Goal: Task Accomplishment & Management: Manage account settings

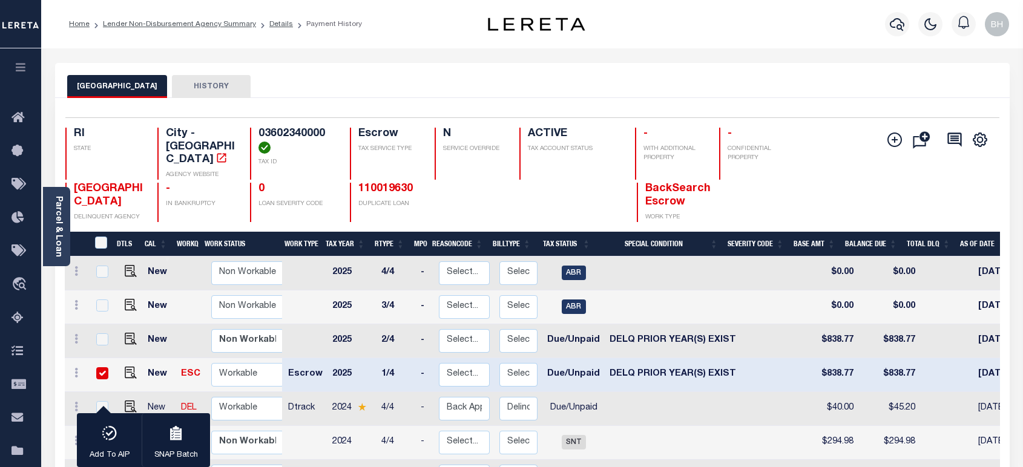
scroll to position [269, 0]
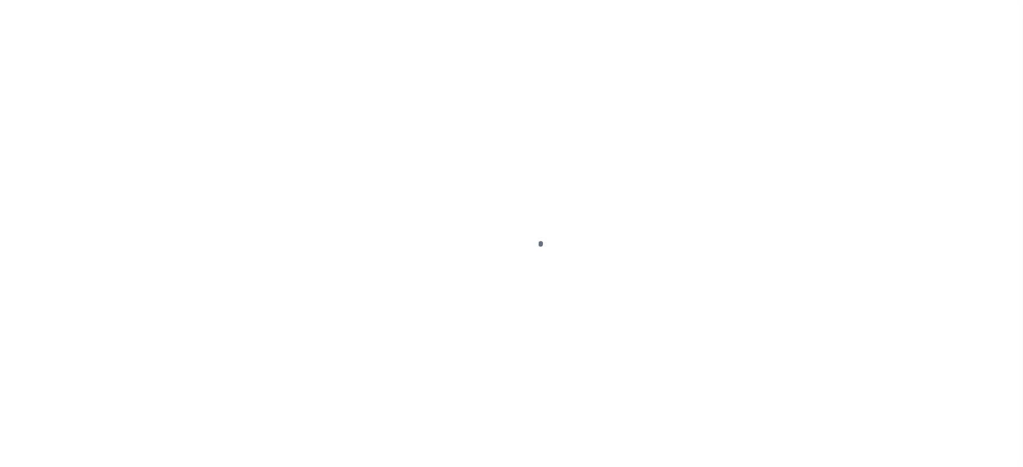
scroll to position [174, 0]
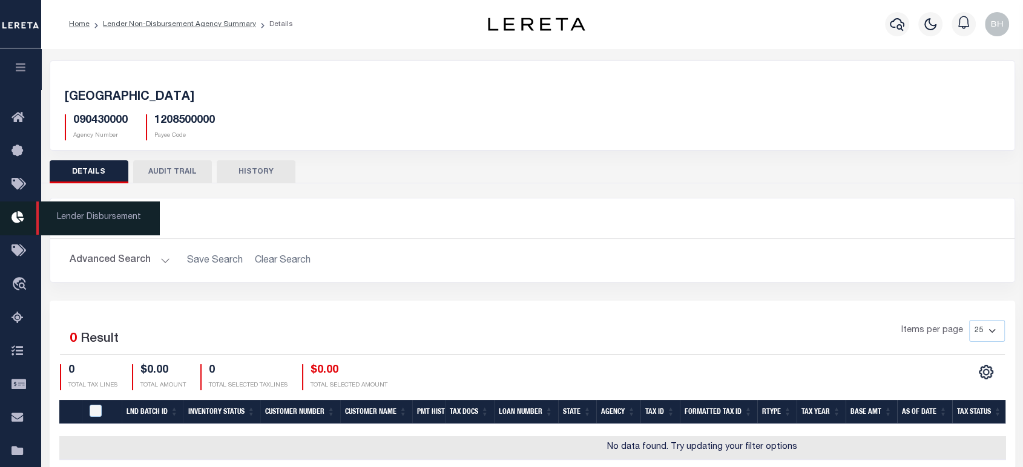
drag, startPoint x: 22, startPoint y: 65, endPoint x: 30, endPoint y: 81, distance: 17.9
click at [22, 65] on icon "button" at bounding box center [21, 67] width 14 height 11
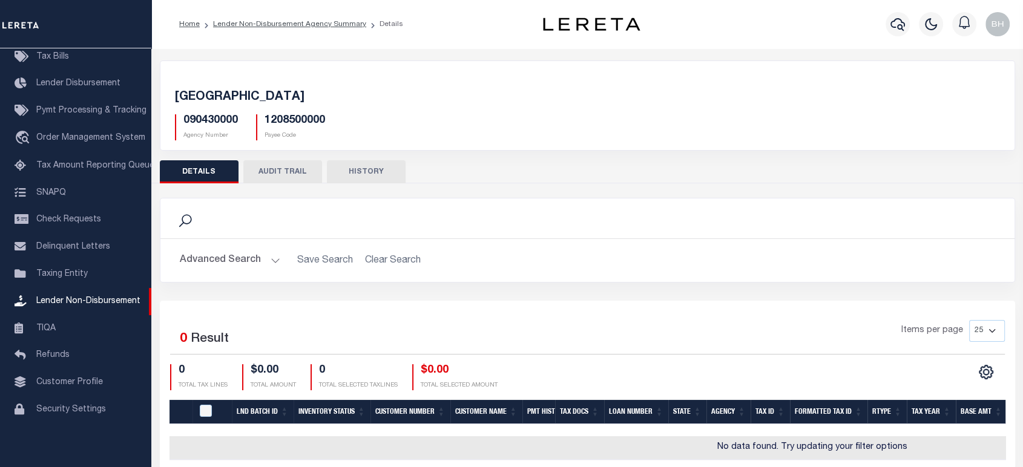
scroll to position [45, 0]
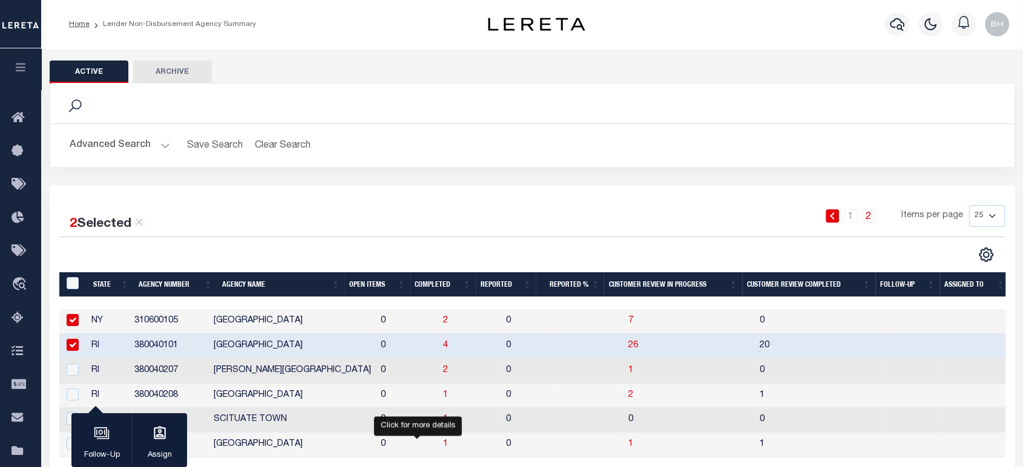
scroll to position [174, 0]
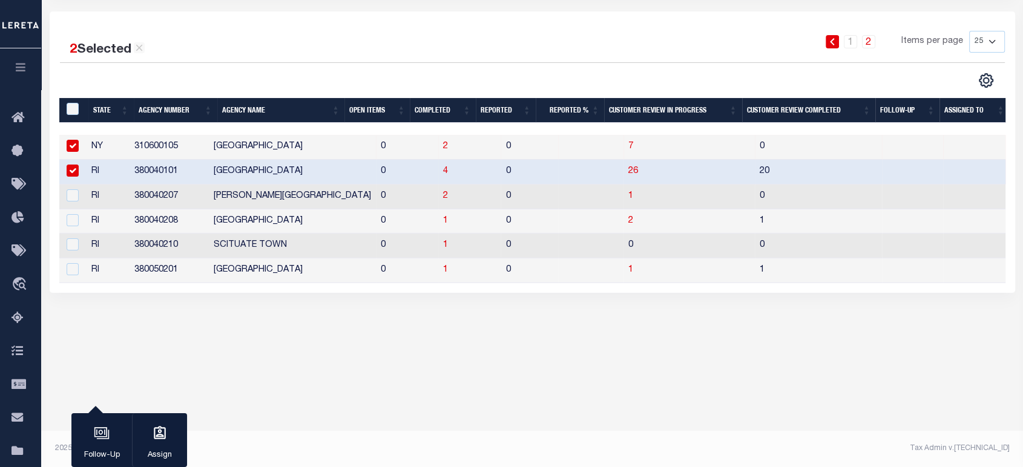
click at [151, 168] on td "380040101" at bounding box center [169, 172] width 79 height 25
checkbox input "true"
copy td "380040101"
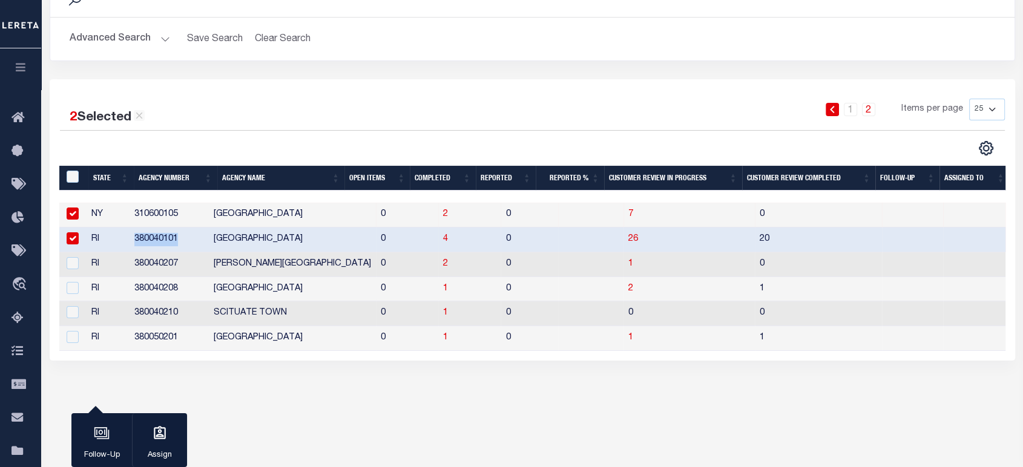
scroll to position [0, 4]
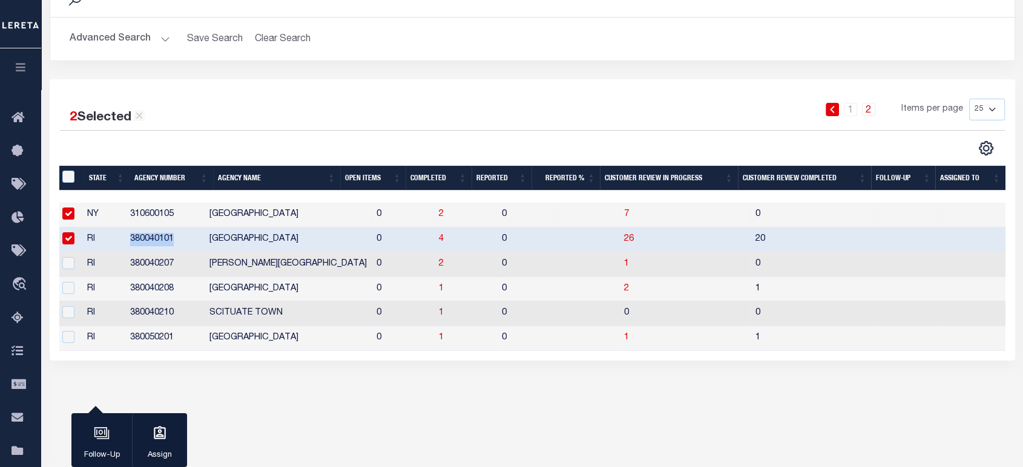
click at [408, 395] on div "Active Archive Search Advanced Search Save Search Clear Search" at bounding box center [532, 177] width 982 height 470
click at [67, 215] on input "checkbox" at bounding box center [68, 214] width 12 height 12
checkbox input "false"
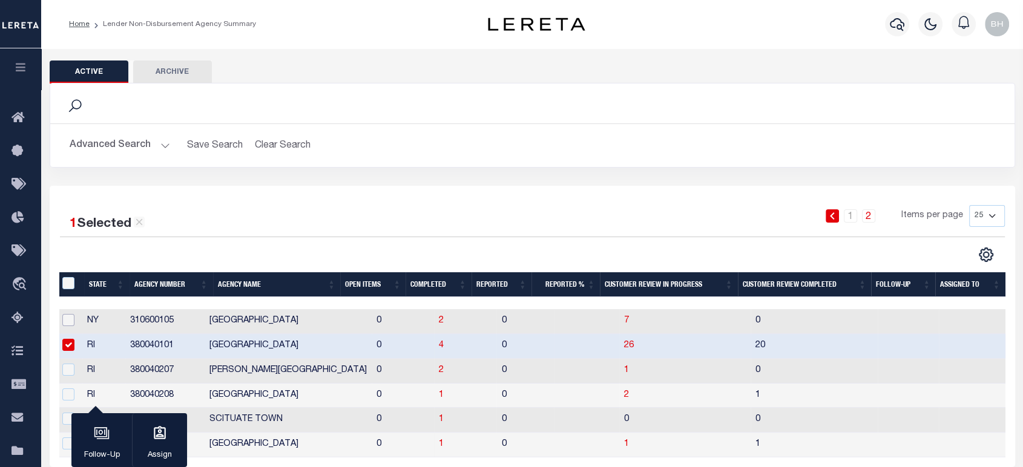
scroll to position [67, 0]
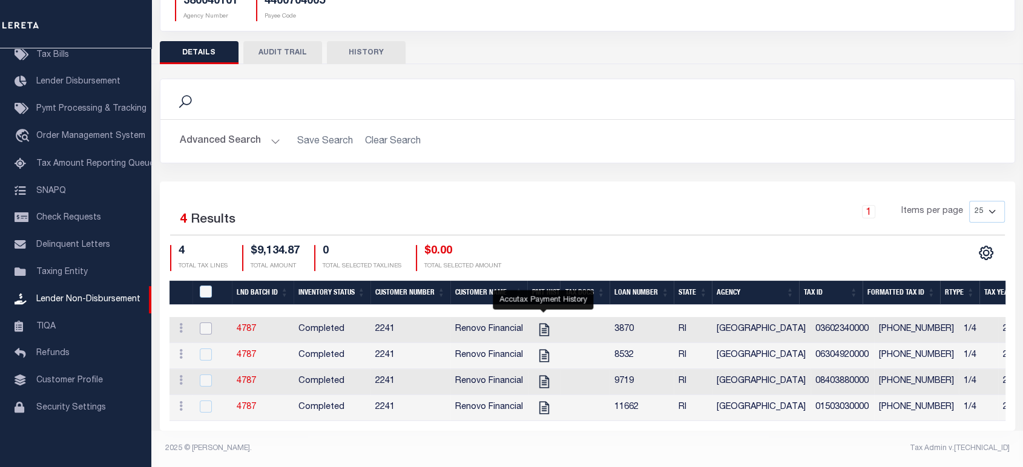
drag, startPoint x: 205, startPoint y: 317, endPoint x: 213, endPoint y: 325, distance: 11.6
click at [206, 323] on input "checkbox" at bounding box center [206, 329] width 12 height 12
checkbox input "true"
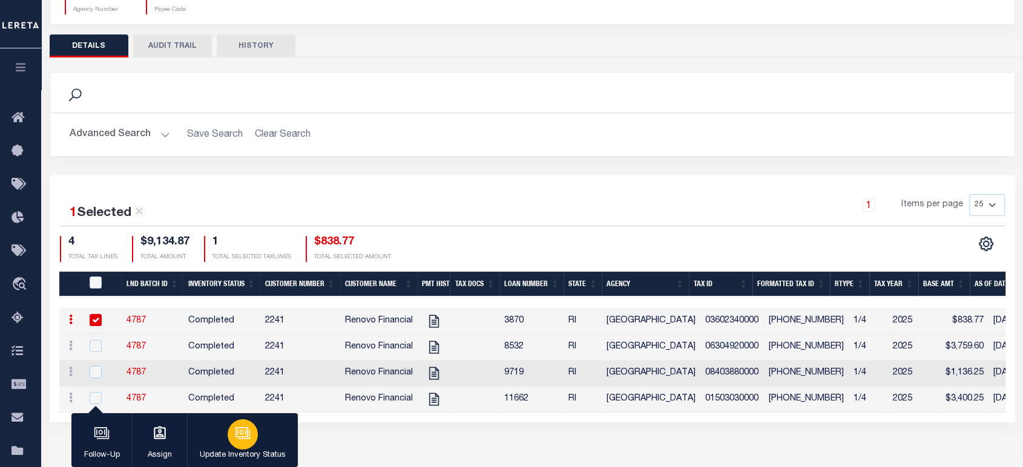
click at [233, 439] on div "button" at bounding box center [243, 435] width 30 height 30
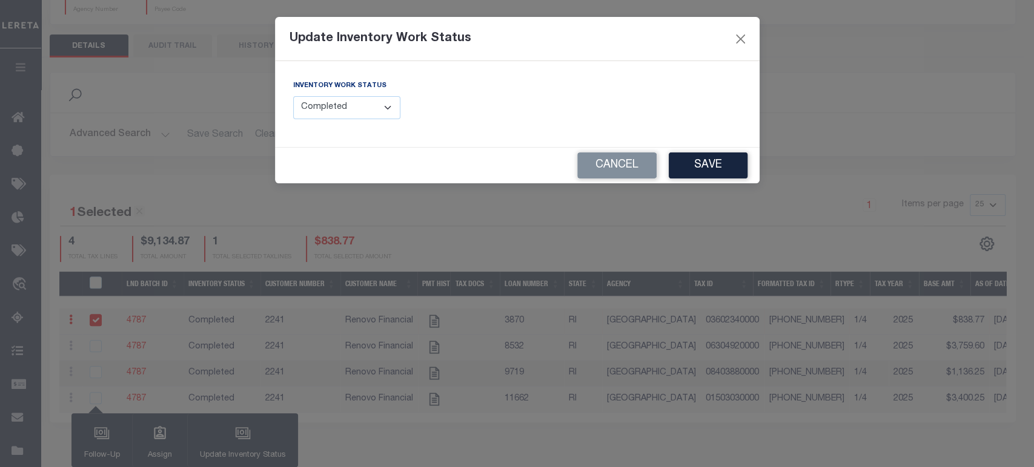
click at [348, 111] on select "--Select-- Open Completed Reported" at bounding box center [347, 108] width 108 height 24
select select "Reported"
click at [293, 96] on select "--Select-- Open Completed Reported" at bounding box center [347, 108] width 108 height 24
drag, startPoint x: 595, startPoint y: 108, endPoint x: 615, endPoint y: 107, distance: 20.0
click at [599, 107] on input "text" at bounding box center [633, 108] width 215 height 24
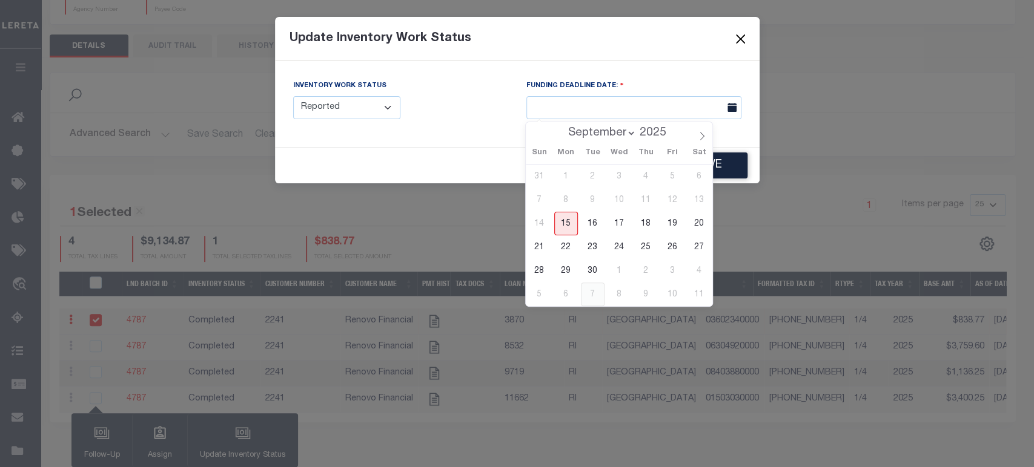
click at [593, 297] on span "7" at bounding box center [593, 295] width 24 height 24
type input "10/07/2025"
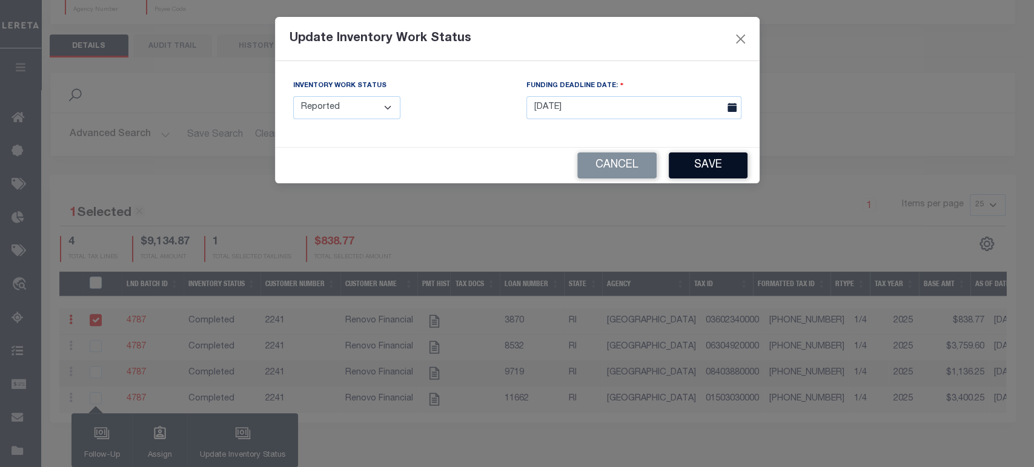
click at [724, 173] on button "Save" at bounding box center [708, 166] width 79 height 26
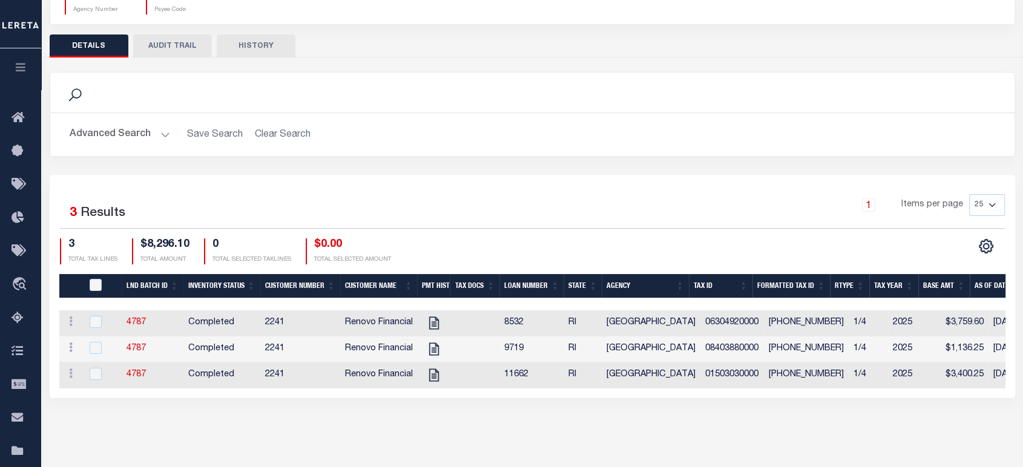
click at [435, 199] on div "1 Items per page 25 50 100 200" at bounding box center [652, 209] width 704 height 31
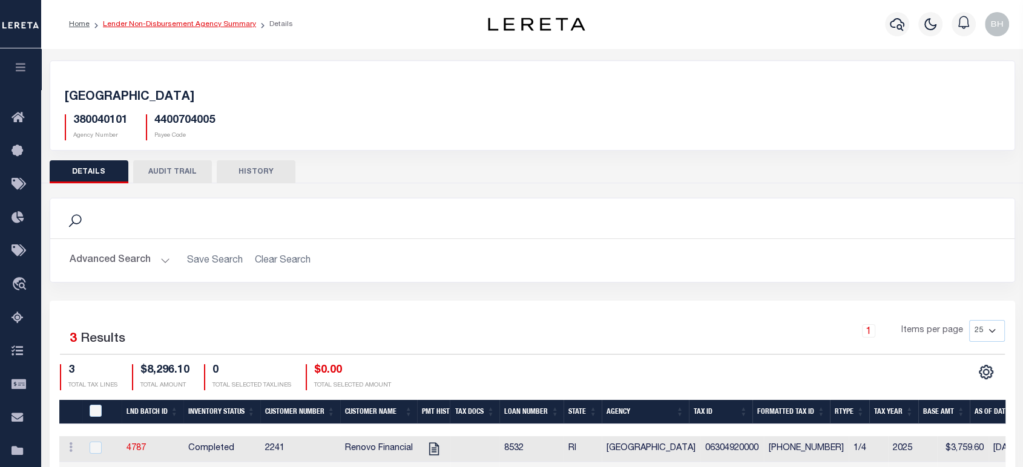
click at [213, 25] on link "Lender Non-Disbursement Agency Summary" at bounding box center [179, 24] width 153 height 7
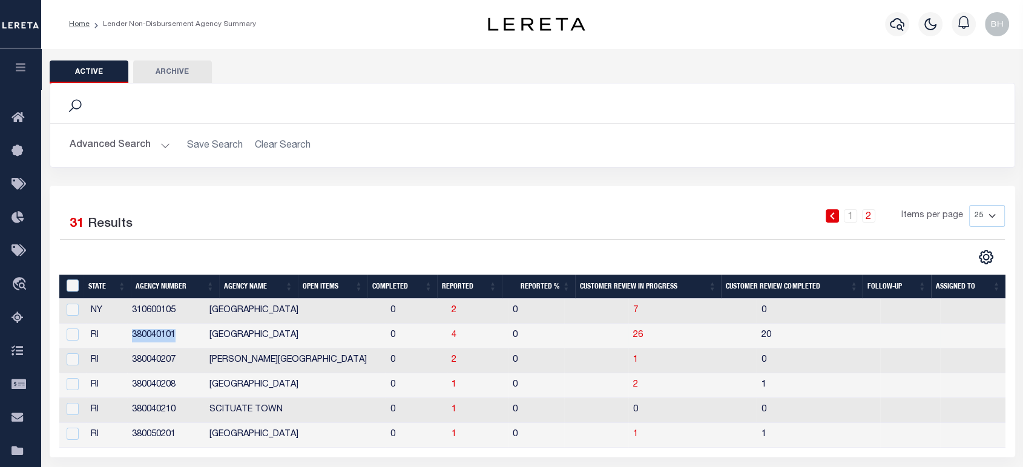
drag, startPoint x: 130, startPoint y: 336, endPoint x: 180, endPoint y: 335, distance: 50.3
click at [180, 335] on tr "RI 380040101 PROVIDENCE CITY 0 4 0 26 20" at bounding box center [532, 336] width 946 height 25
click at [126, 142] on button "Advanced Search" at bounding box center [120, 146] width 101 height 24
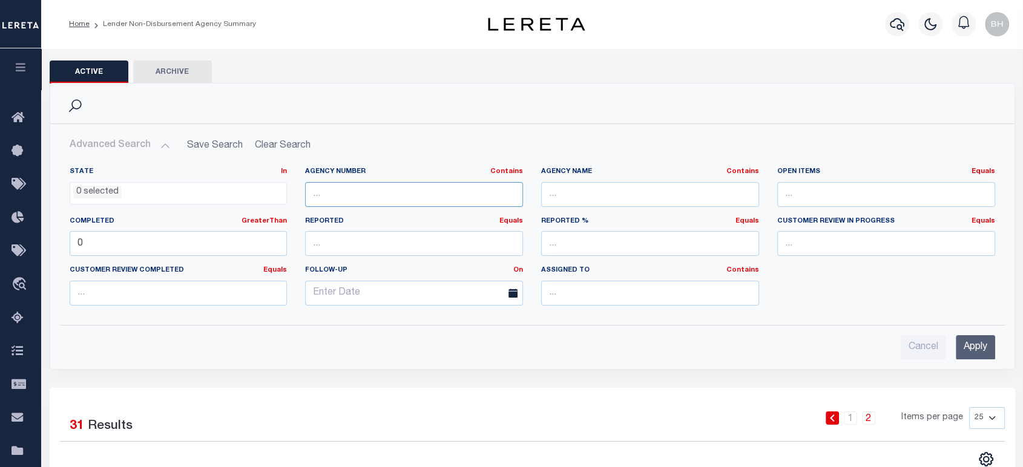
click at [344, 199] on input "text" at bounding box center [414, 194] width 218 height 25
paste input "380040101"
type input "380040101"
click at [968, 342] on input "Apply" at bounding box center [975, 347] width 39 height 25
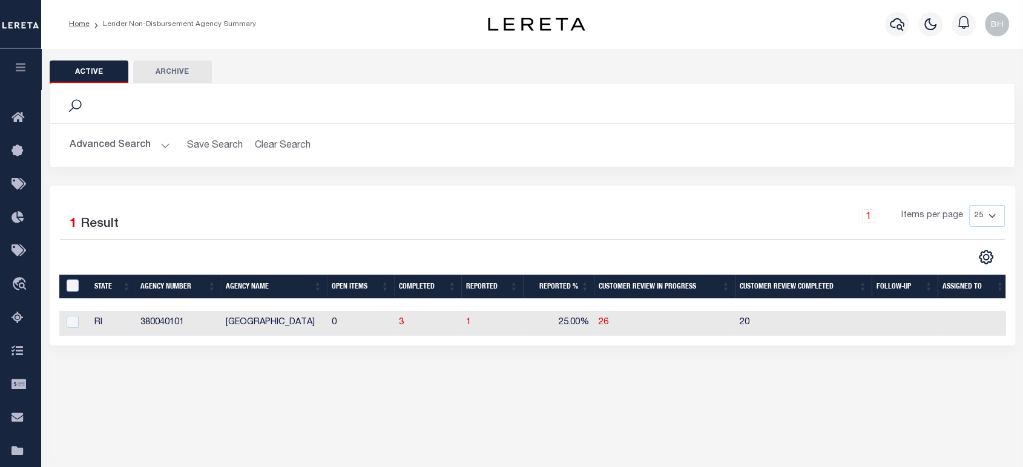
scroll to position [134, 0]
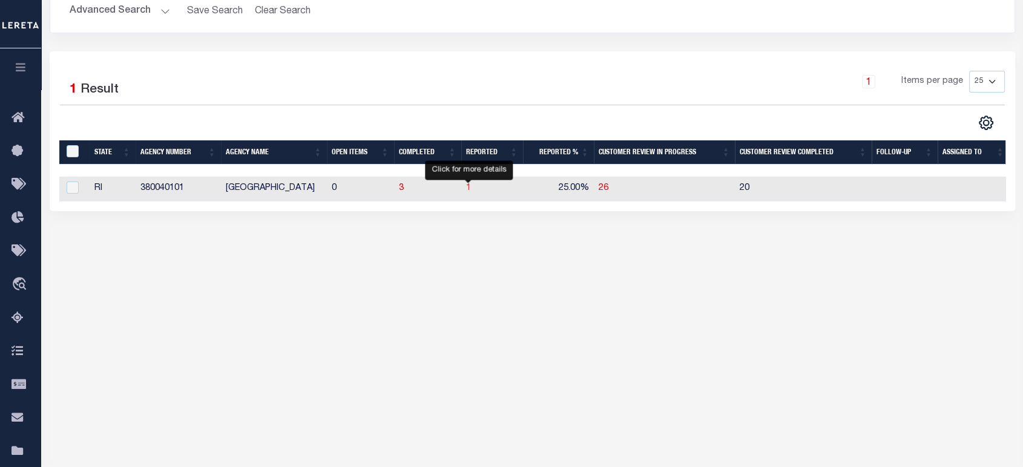
click at [468, 187] on span "1" at bounding box center [468, 188] width 5 height 8
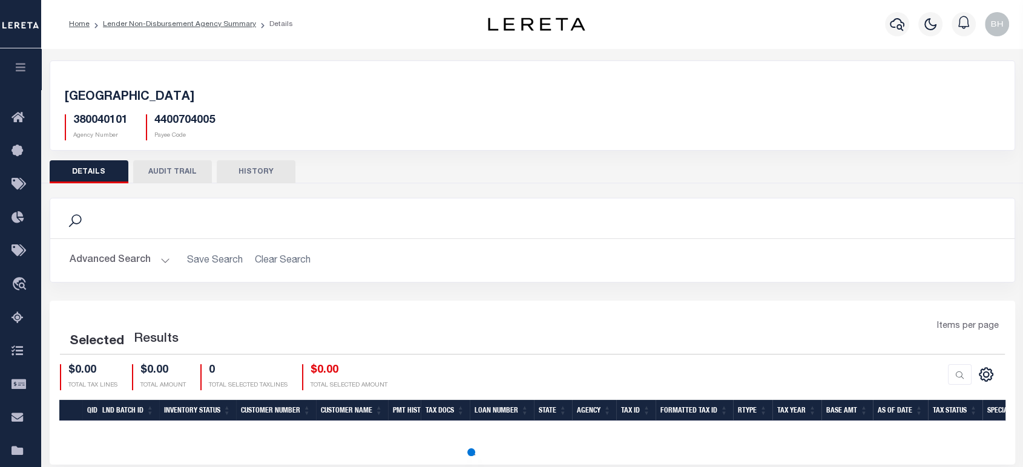
scroll to position [174, 0]
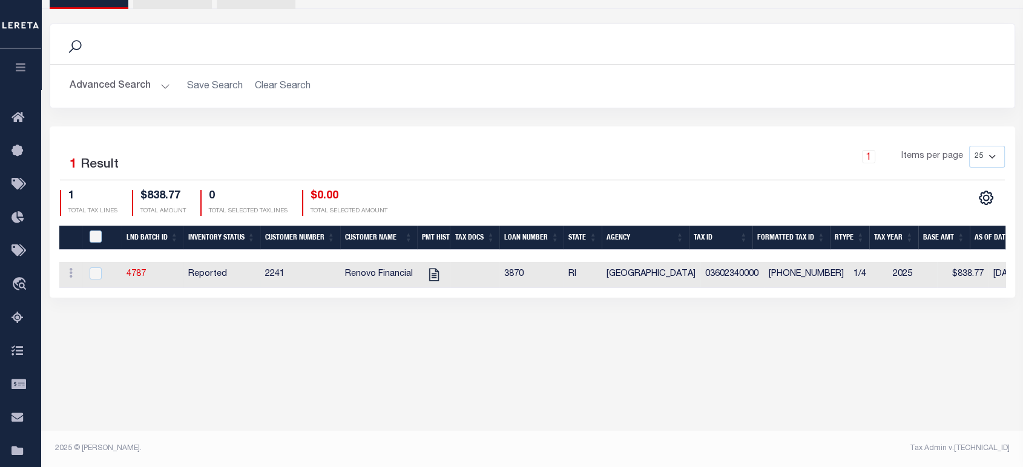
click at [471, 272] on td at bounding box center [475, 275] width 49 height 26
checkbox input "true"
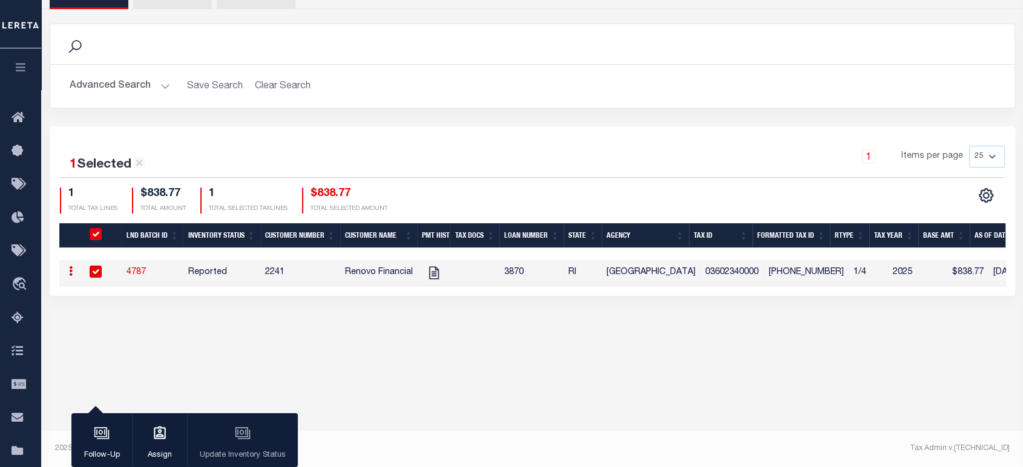
click at [452, 332] on div "PROVIDENCE CITY 380040101 Agency Number 4400704005 Payee Code Search Is 1" at bounding box center [532, 103] width 982 height 458
click at [98, 231] on input "QID" at bounding box center [96, 234] width 12 height 12
checkbox input "false"
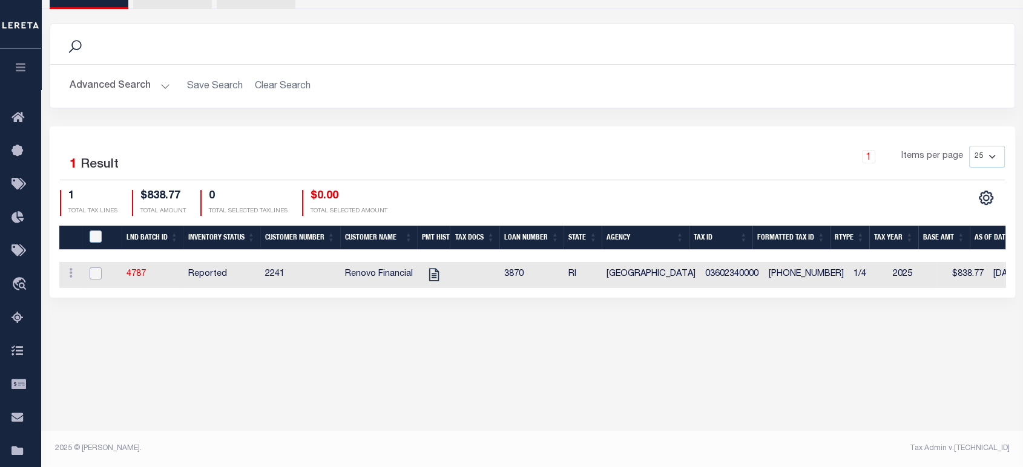
click at [100, 270] on input "checkbox" at bounding box center [96, 274] width 12 height 12
checkbox input "true"
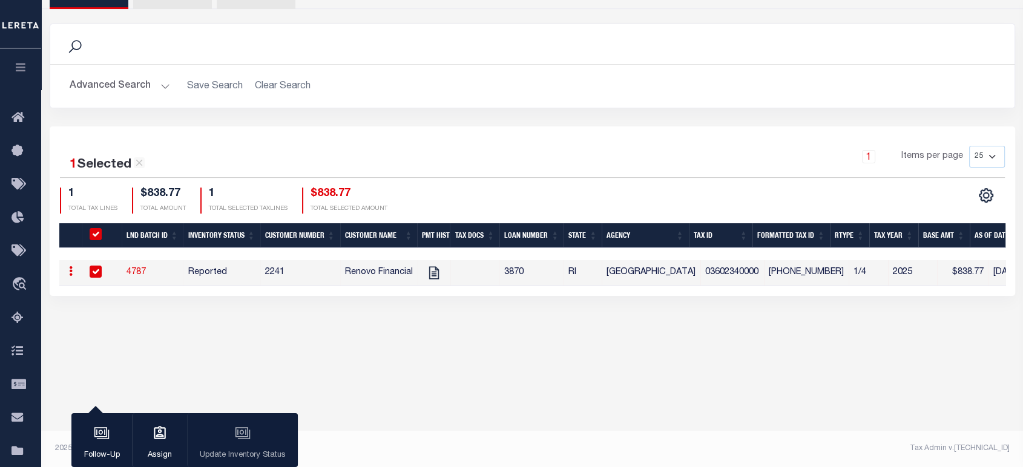
scroll to position [0, 0]
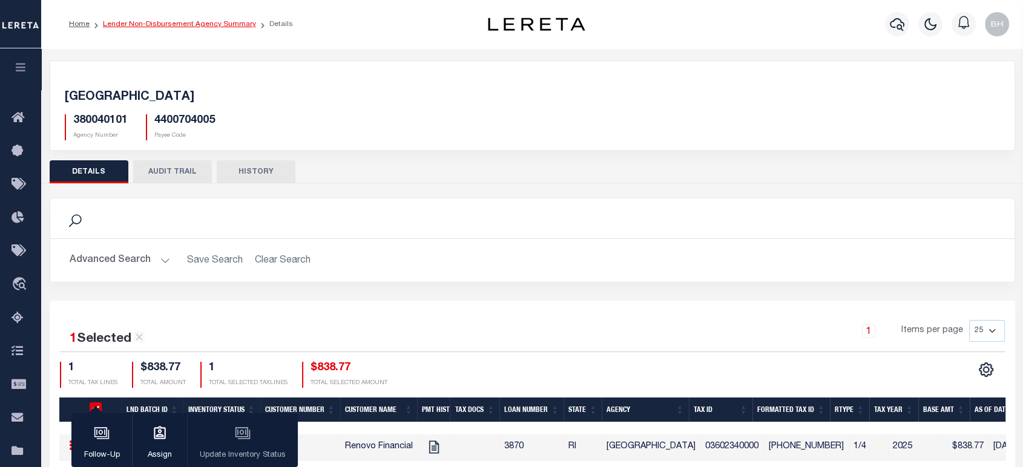
click at [220, 23] on link "Lender Non-Disbursement Agency Summary" at bounding box center [179, 24] width 153 height 7
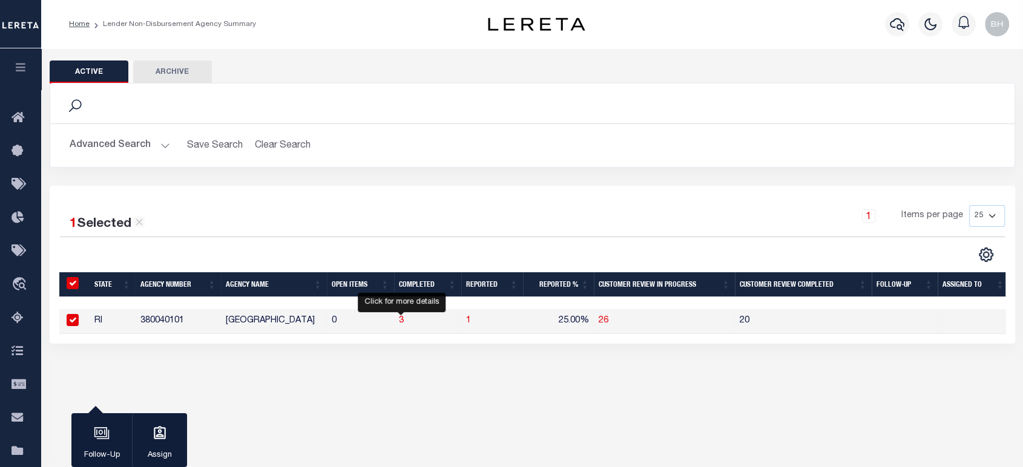
click at [401, 323] on span "3" at bounding box center [401, 321] width 5 height 8
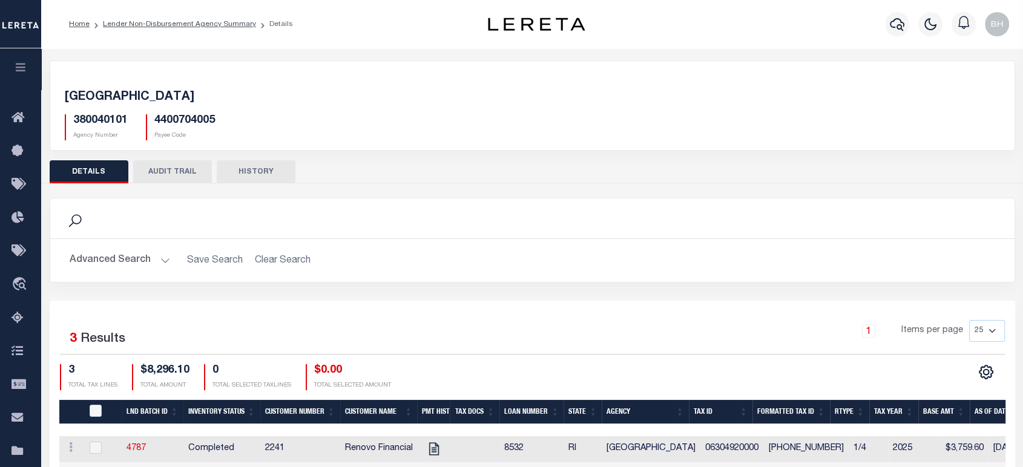
scroll to position [174, 0]
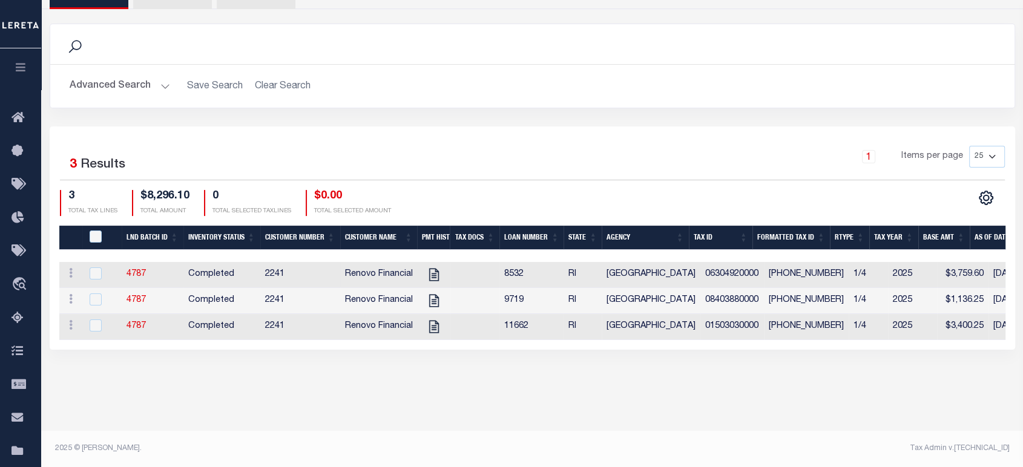
click at [245, 267] on td "Completed" at bounding box center [221, 275] width 77 height 26
checkbox input "false"
checkbox input "true"
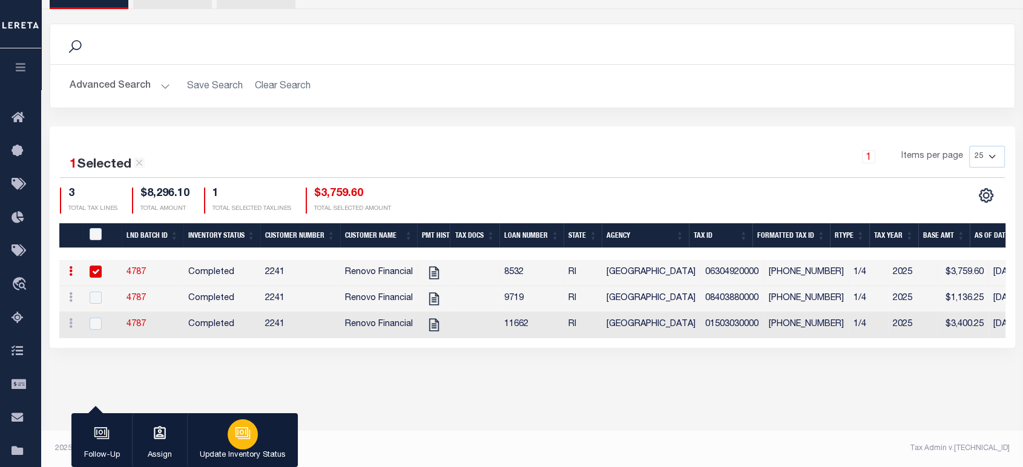
click at [245, 437] on icon "button" at bounding box center [241, 433] width 13 height 10
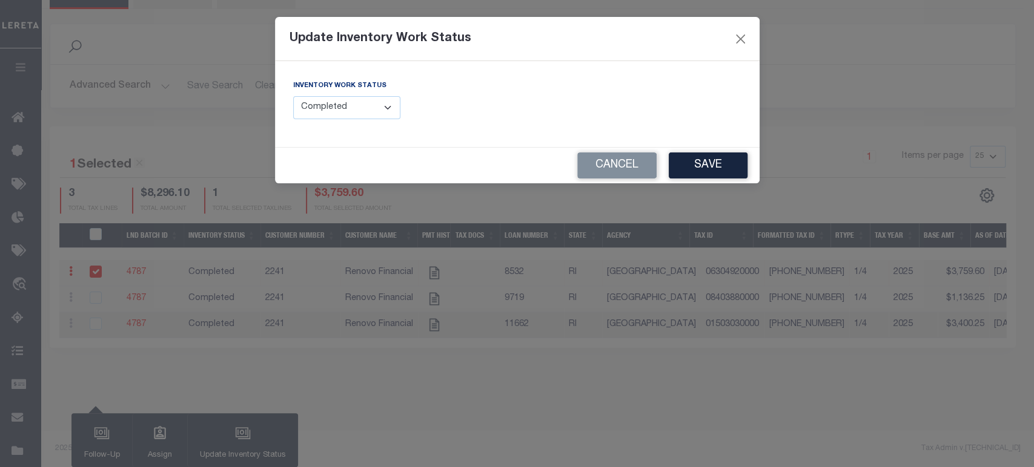
click at [319, 111] on select "--Select-- Open Completed Reported" at bounding box center [347, 108] width 108 height 24
click at [319, 110] on select "--Select-- Open Completed Reported" at bounding box center [347, 108] width 108 height 24
click at [323, 104] on select "--Select-- Open Completed Reported" at bounding box center [347, 108] width 108 height 24
select select "Reported"
click at [293, 96] on select "--Select-- Open Completed Reported" at bounding box center [347, 108] width 108 height 24
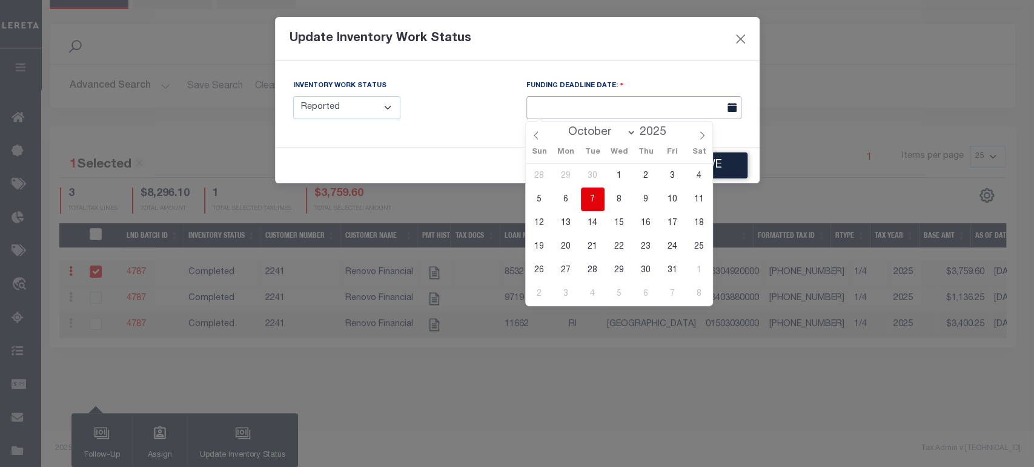
click at [555, 115] on input "text" at bounding box center [633, 108] width 215 height 24
click at [588, 194] on span "7" at bounding box center [593, 200] width 24 height 24
type input "10/07/2025"
click at [710, 64] on div "Inventory Work Status --Select-- Open Completed Reported FUNDING DEADLINE DATE:…" at bounding box center [517, 104] width 484 height 86
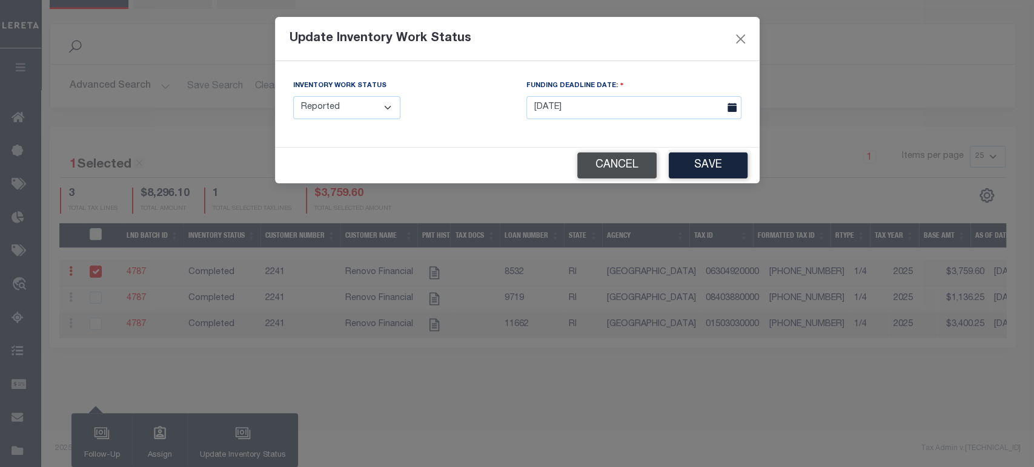
click at [651, 170] on button "Cancel" at bounding box center [616, 166] width 79 height 26
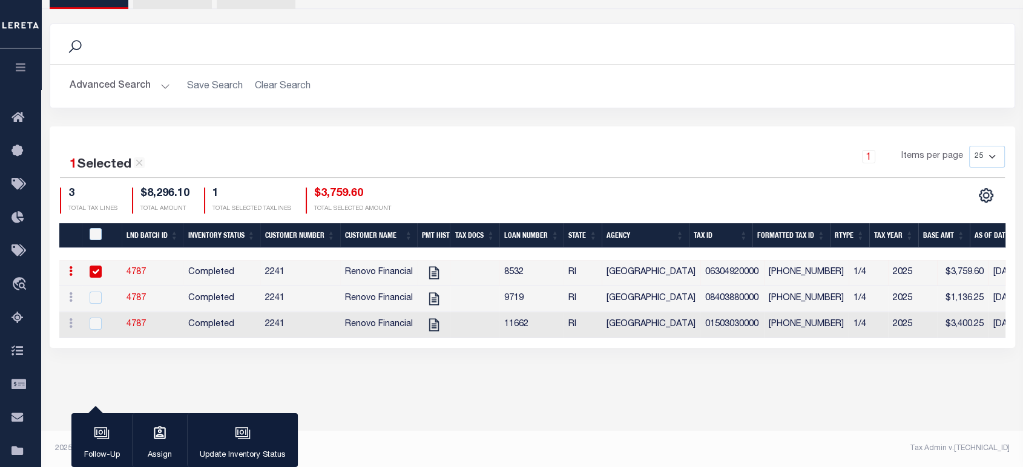
scroll to position [0, 0]
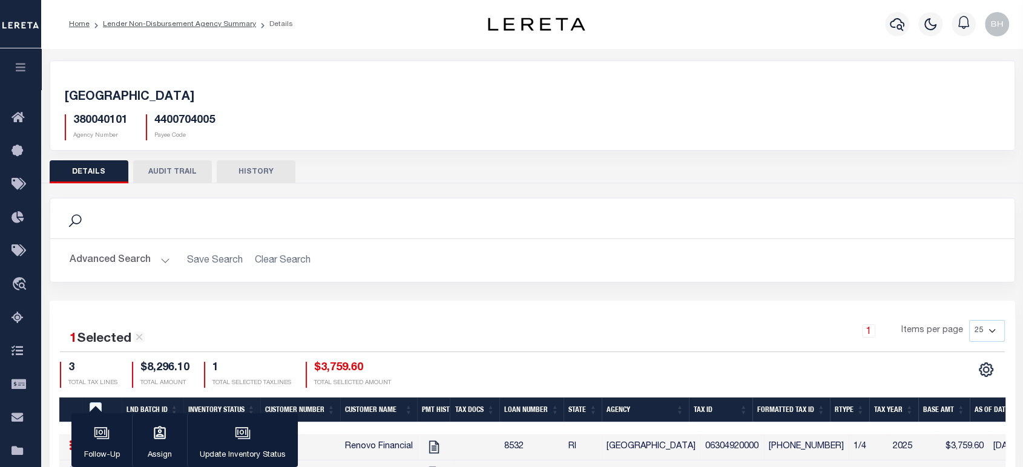
drag, startPoint x: 213, startPoint y: 24, endPoint x: 212, endPoint y: 36, distance: 12.2
click at [214, 24] on link "Lender Non-Disbursement Agency Summary" at bounding box center [179, 24] width 153 height 7
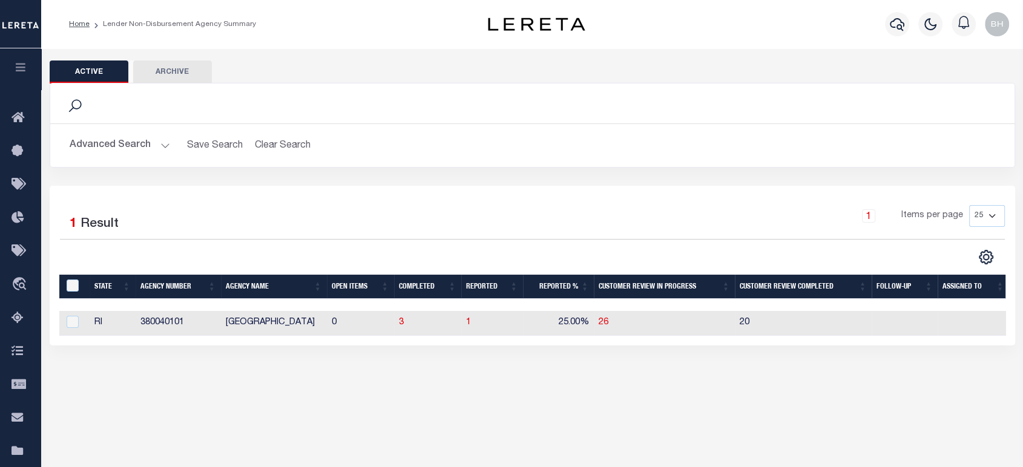
scroll to position [174, 0]
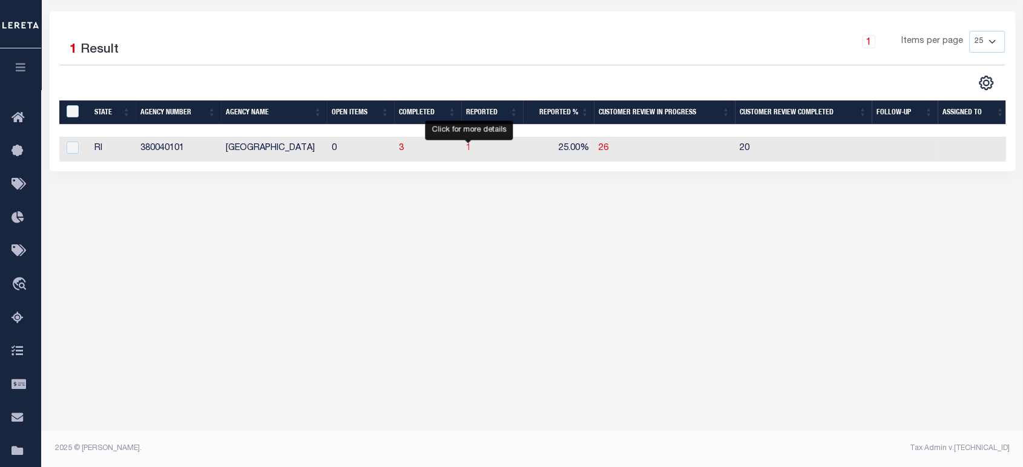
click at [467, 148] on span "1" at bounding box center [468, 148] width 5 height 8
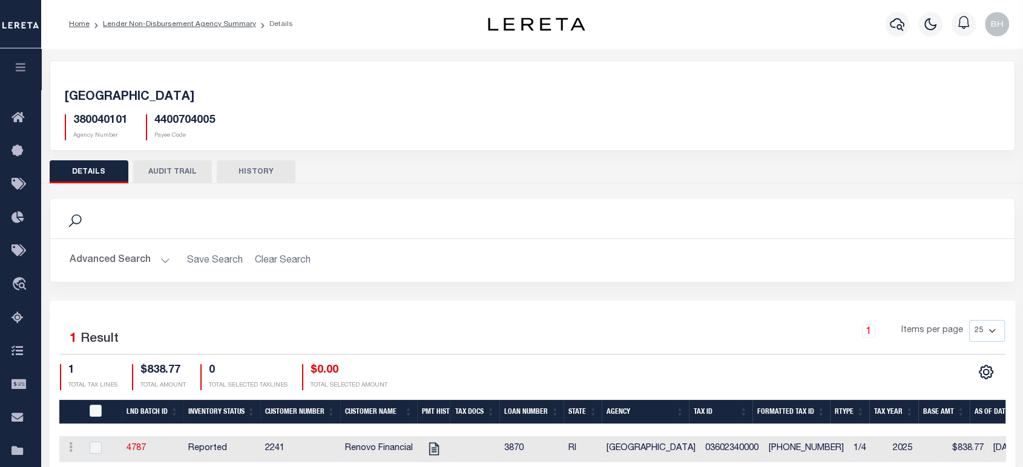
scroll to position [174, 0]
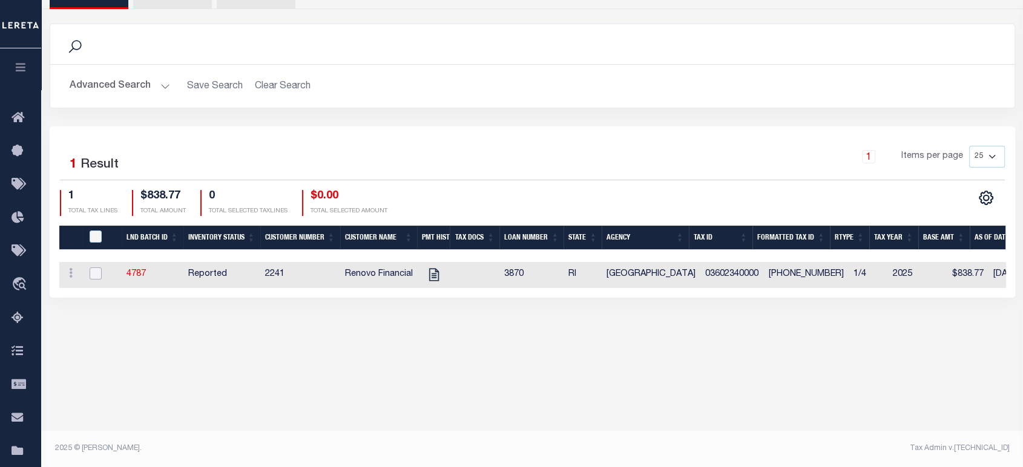
click at [96, 270] on input "checkbox" at bounding box center [96, 274] width 12 height 12
checkbox input "true"
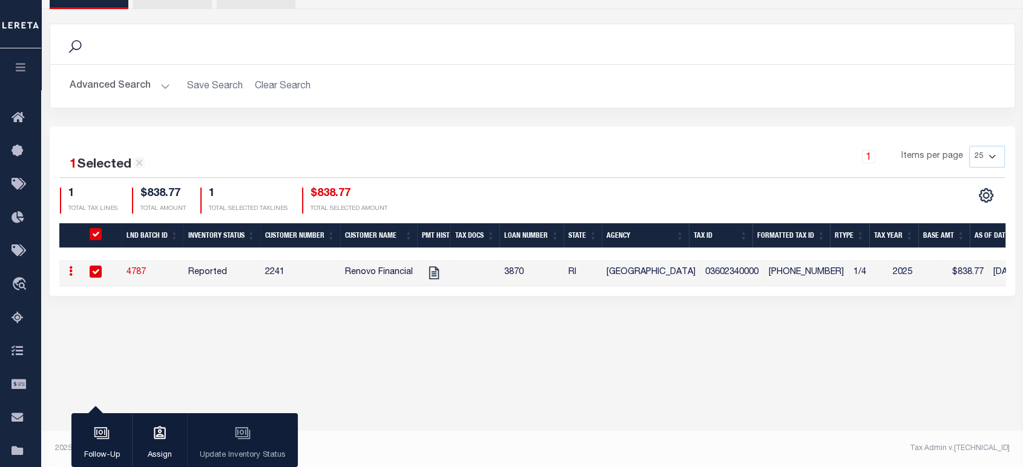
scroll to position [39, 0]
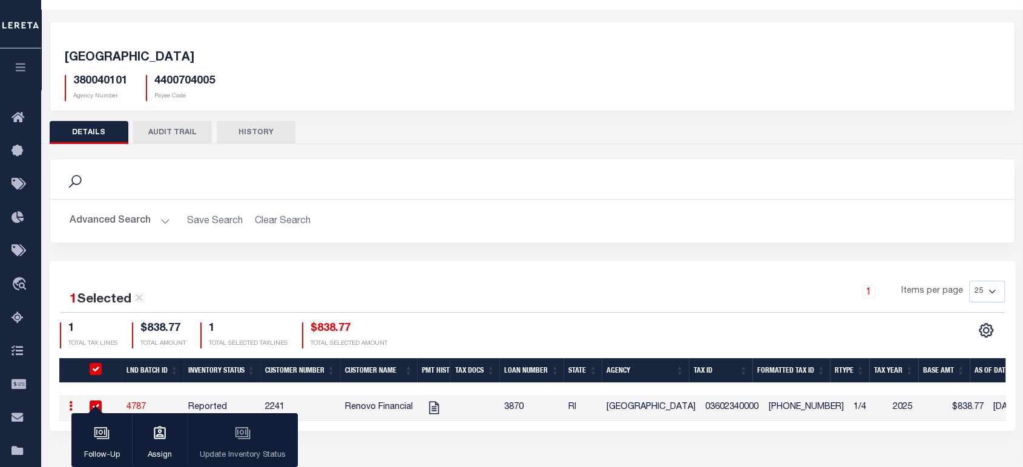
click at [306, 402] on td "2241" at bounding box center [300, 408] width 80 height 26
checkbox input "false"
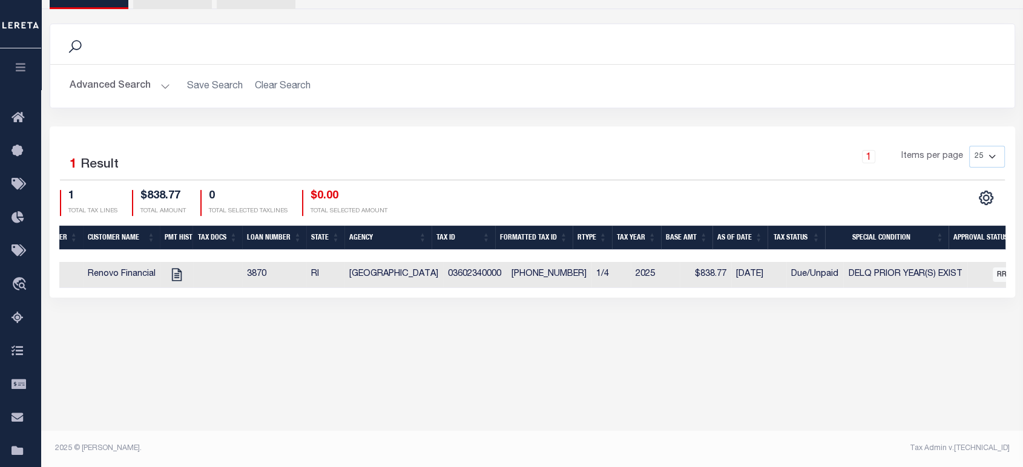
scroll to position [0, 256]
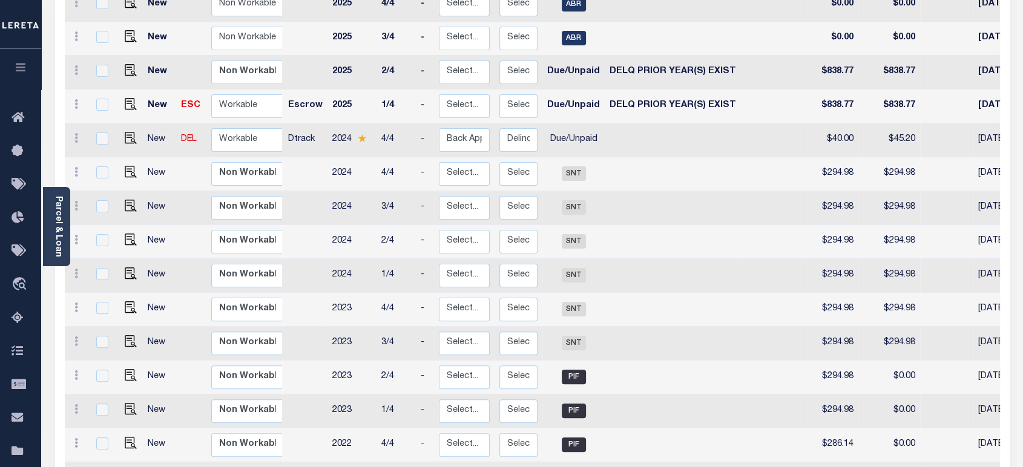
scroll to position [67, 0]
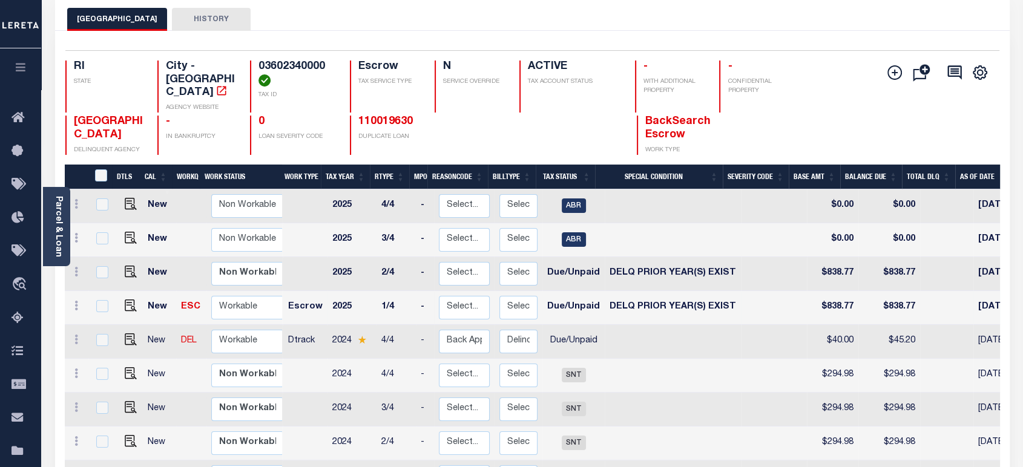
click at [758, 297] on td at bounding box center [774, 308] width 66 height 34
checkbox input "true"
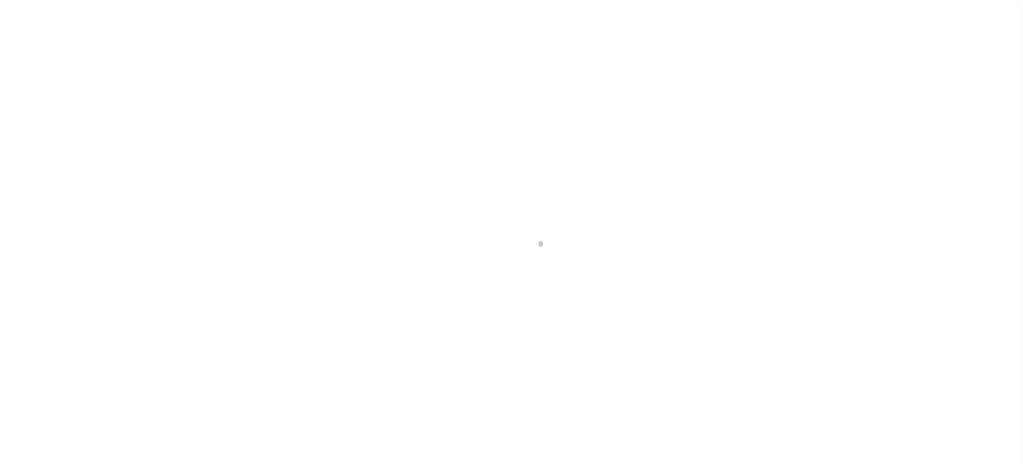
select select
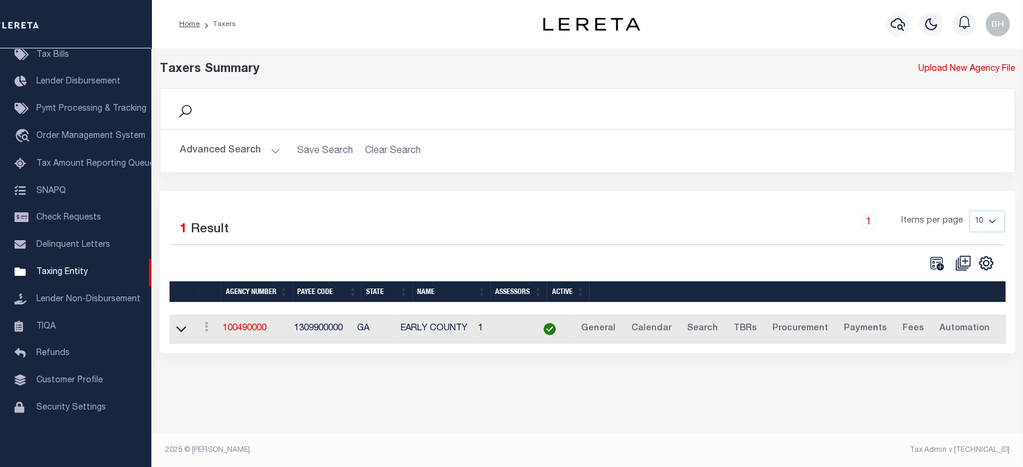
click at [238, 139] on h2 "Advanced Search Save Search Clear Search tblPayees_dynamictable_____DefaultSave…" at bounding box center [587, 151] width 835 height 24
click at [232, 152] on button "Advanced Search" at bounding box center [230, 151] width 101 height 24
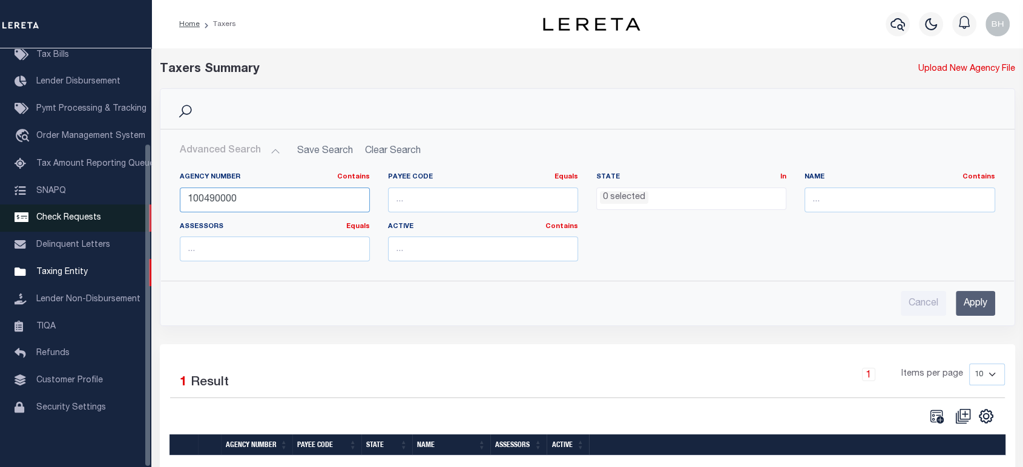
drag, startPoint x: 247, startPoint y: 197, endPoint x: 126, endPoint y: 200, distance: 121.1
click at [126, 200] on div "Home Taxers Profile" at bounding box center [511, 272] width 1023 height 544
paste input "380040101"
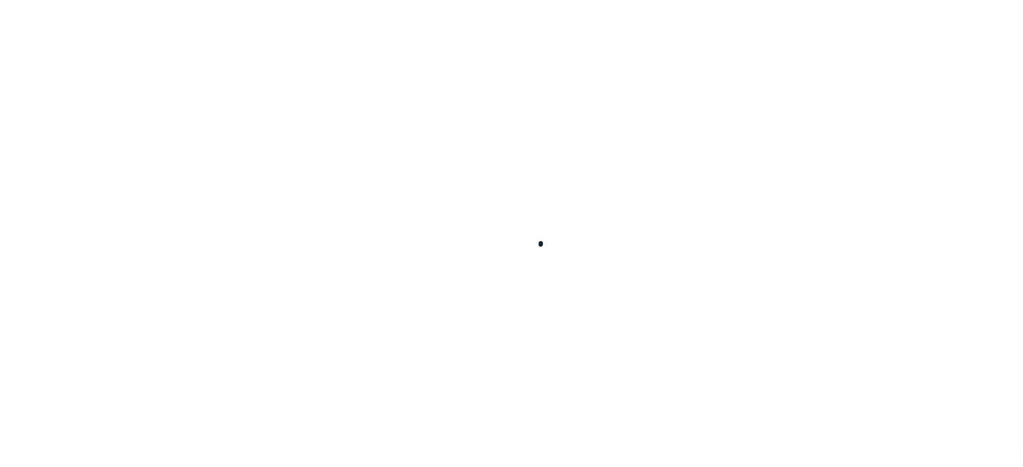
select select
checkbox input "false"
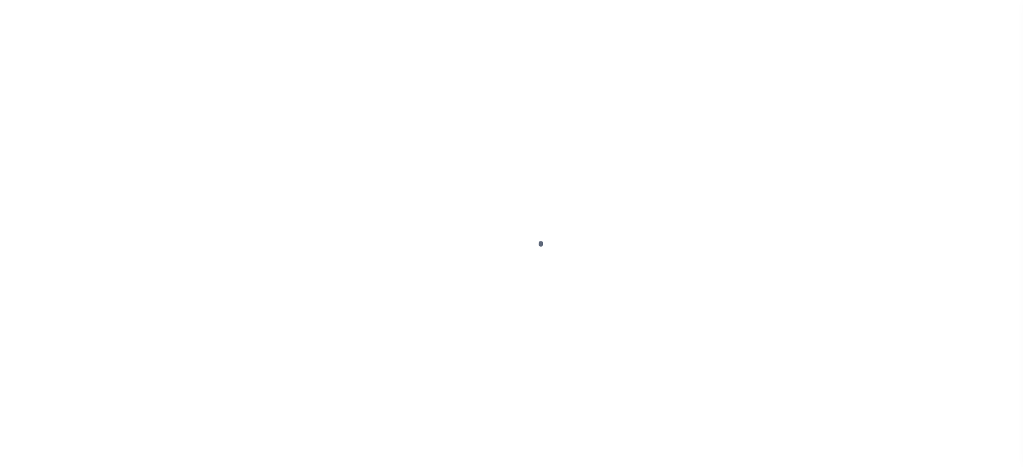
checkbox input "false"
type input "4400704005"
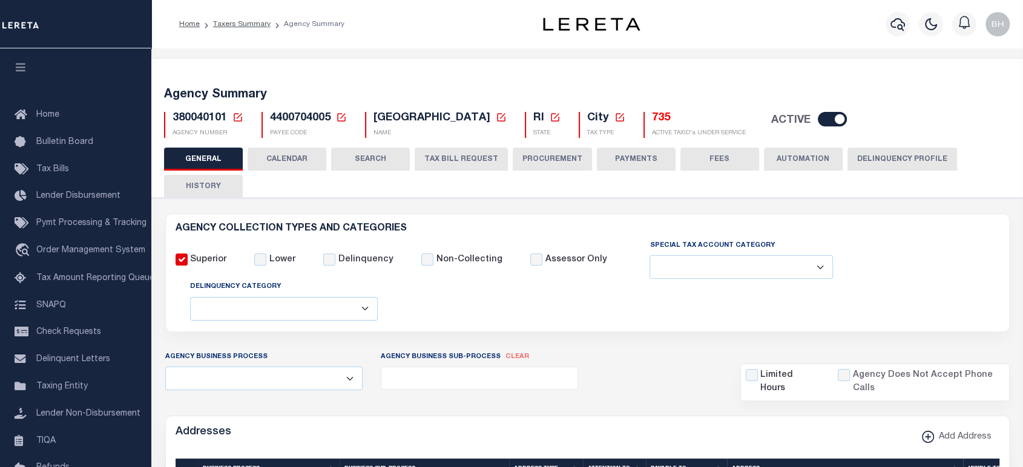
click at [550, 157] on button "PROCUREMENT" at bounding box center [552, 159] width 79 height 23
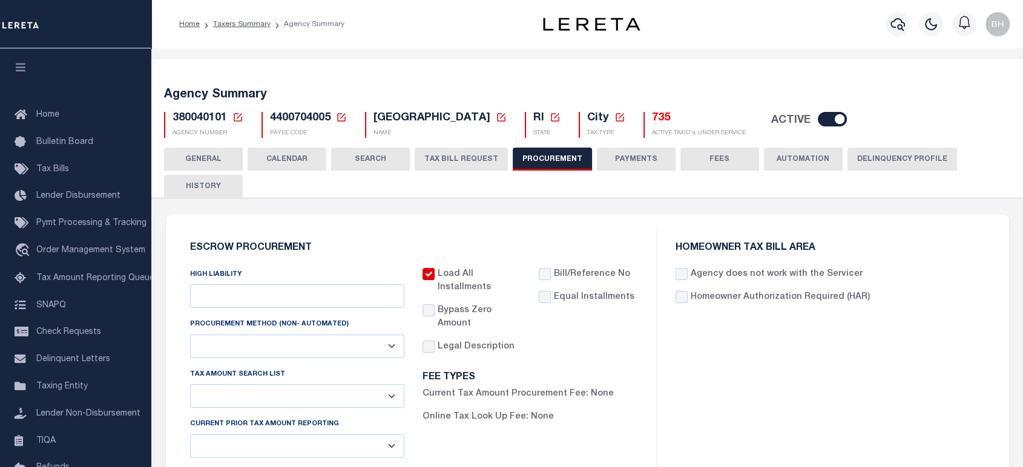
type input "$10,000"
select select "1"
select select "4"
checkbox input "true"
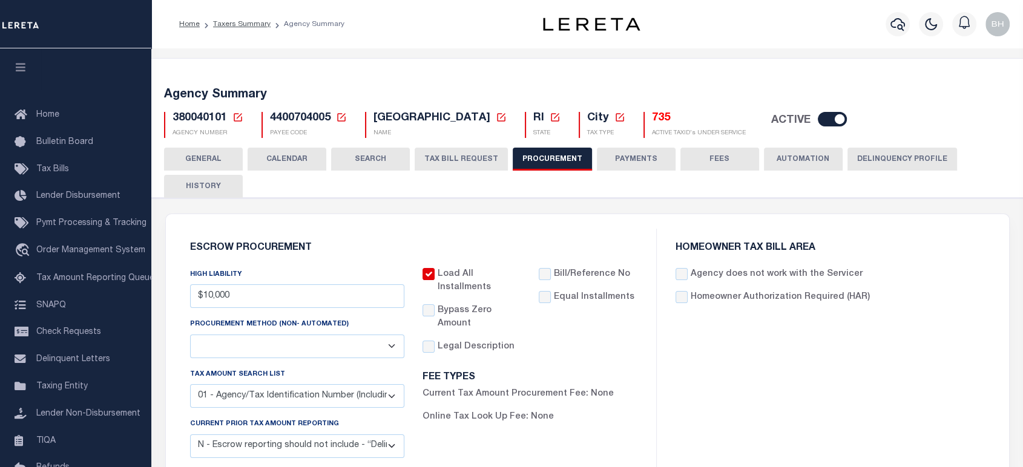
click at [283, 153] on button "CALENDAR" at bounding box center [287, 159] width 79 height 23
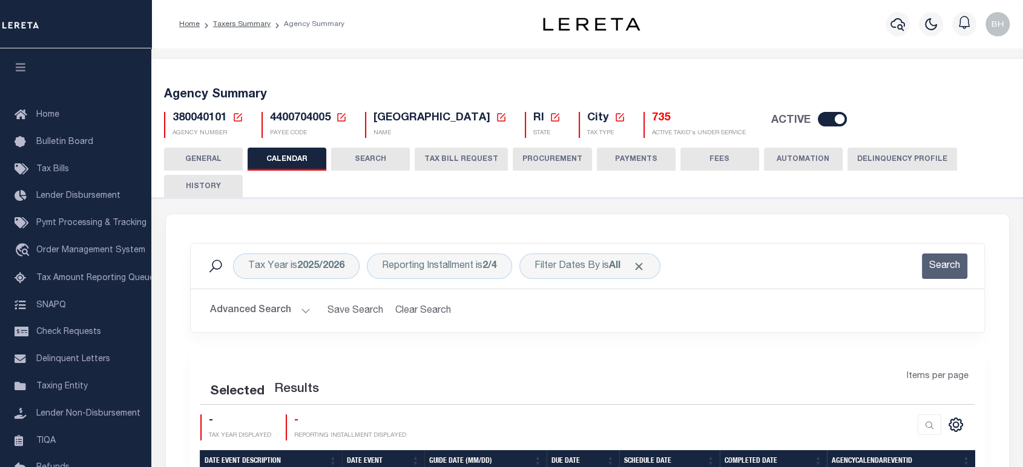
checkbox input "false"
type input "1"
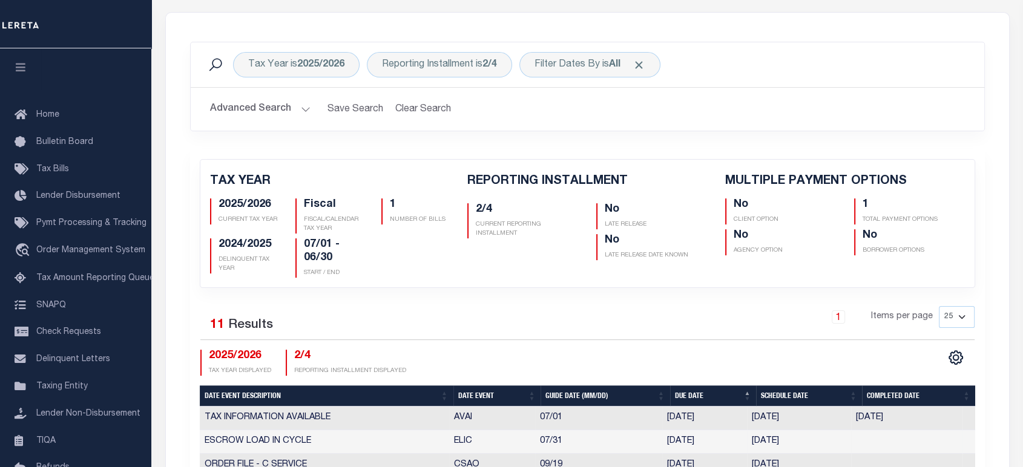
scroll to position [403, 0]
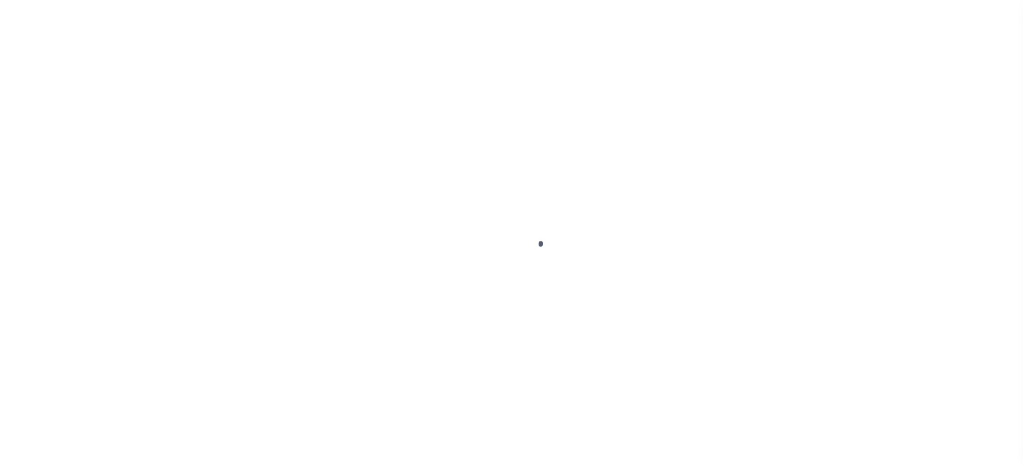
scroll to position [34, 0]
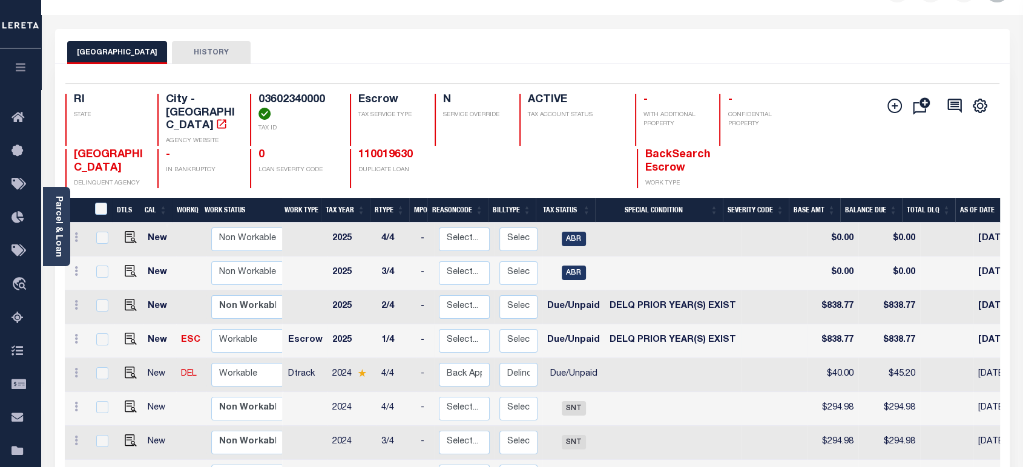
click at [630, 337] on td "DELQ PRIOR YEAR(S) EXIST" at bounding box center [673, 342] width 136 height 34
checkbox input "true"
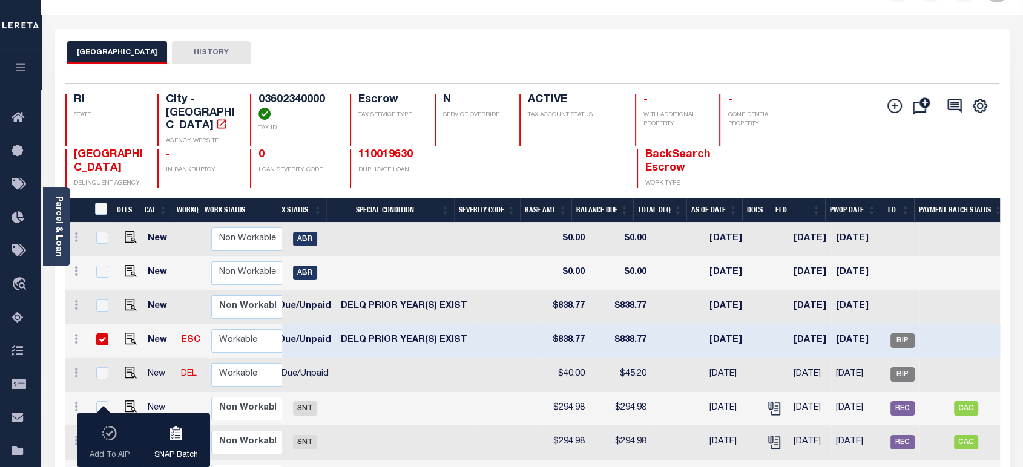
scroll to position [0, 296]
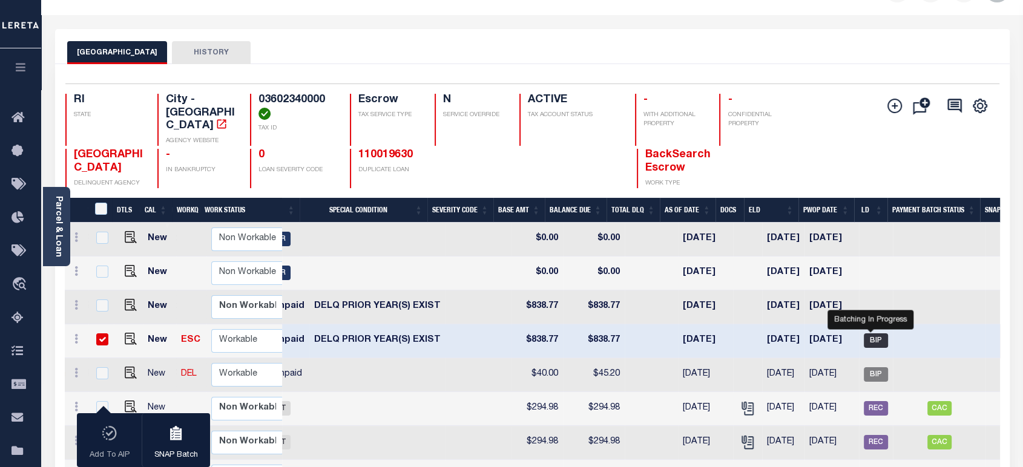
click at [874, 334] on span "BIP" at bounding box center [876, 341] width 24 height 15
checkbox input "false"
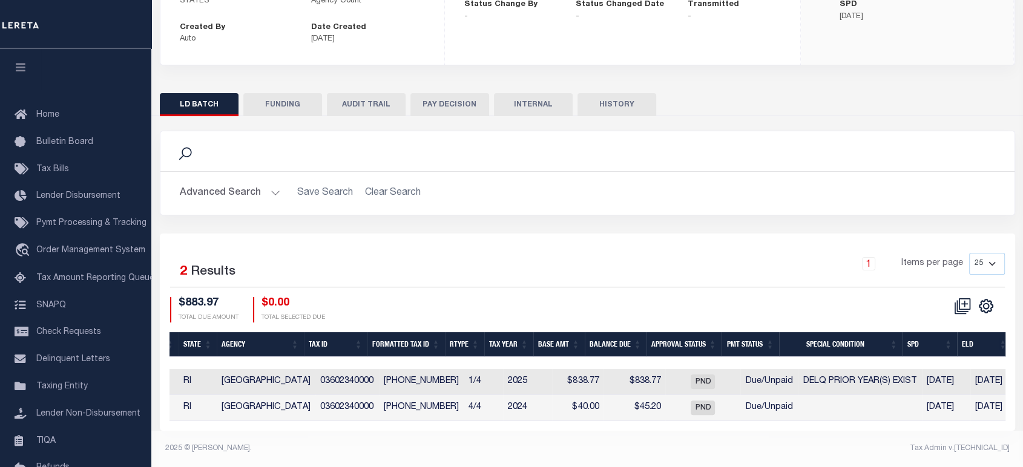
scroll to position [0, 406]
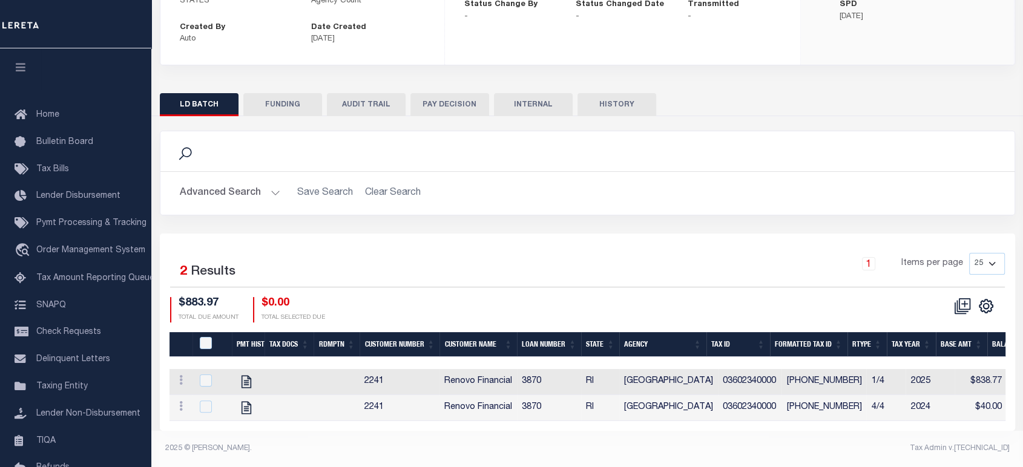
click at [535, 253] on div "1 Items per page 25 50 100 200" at bounding box center [694, 268] width 622 height 31
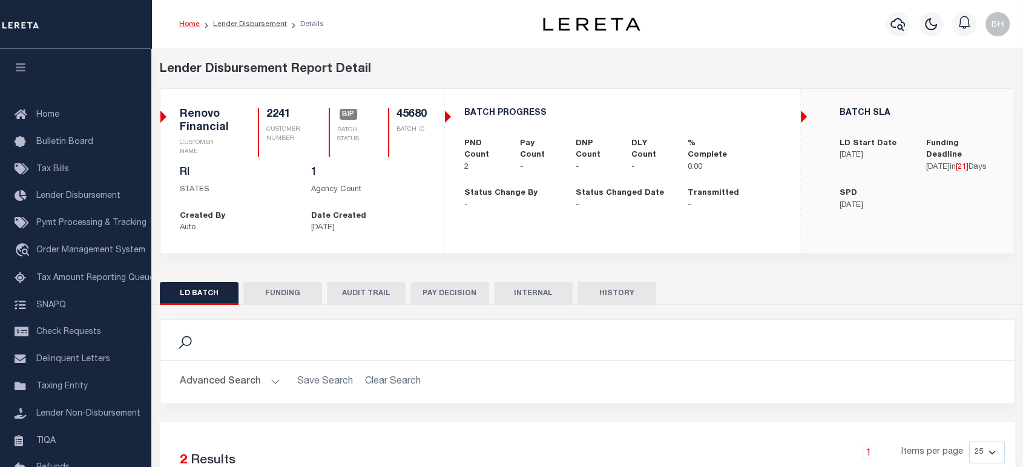
scroll to position [197, 0]
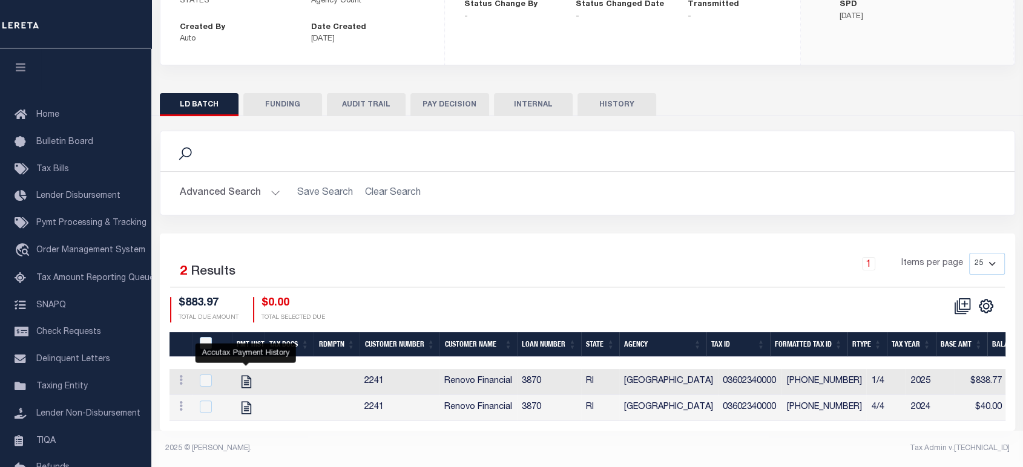
click at [504, 452] on div "2025 © [PERSON_NAME]." at bounding box center [372, 448] width 432 height 11
click at [431, 253] on div "1 Items per page 25 50 100 200" at bounding box center [694, 268] width 622 height 31
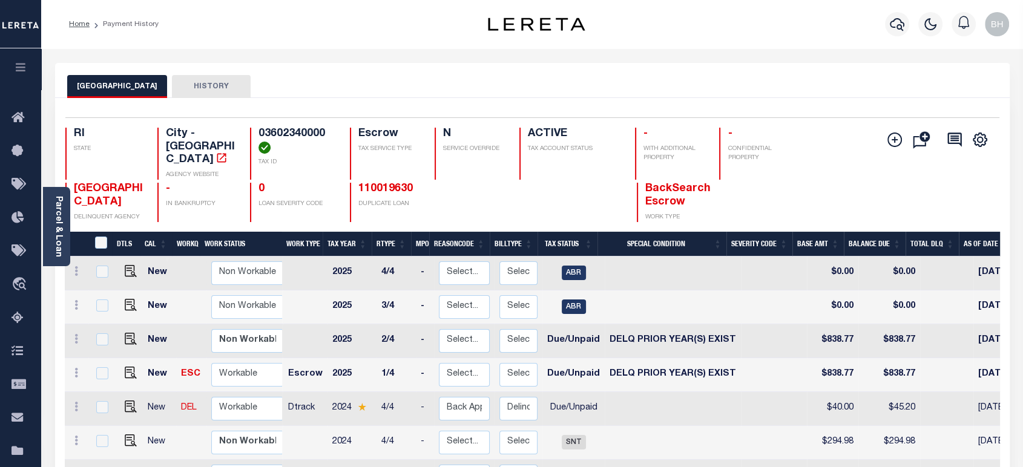
scroll to position [269, 0]
